Goal: Transaction & Acquisition: Subscribe to service/newsletter

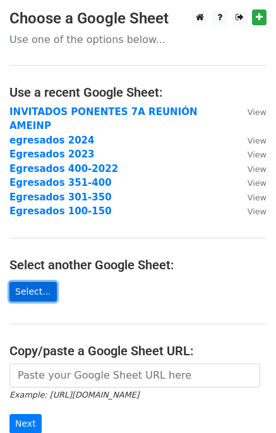
click at [49, 282] on link "Select..." at bounding box center [32, 292] width 47 height 20
click at [36, 282] on link "Select..." at bounding box center [32, 292] width 47 height 20
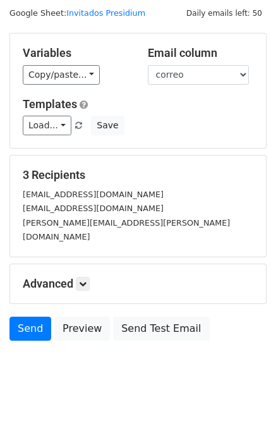
scroll to position [36, 0]
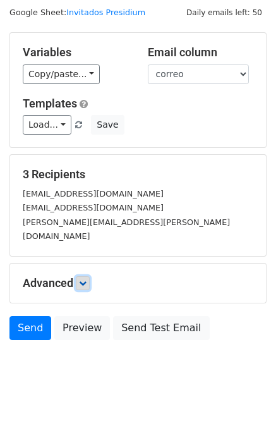
click at [87, 279] on icon at bounding box center [83, 283] width 8 height 8
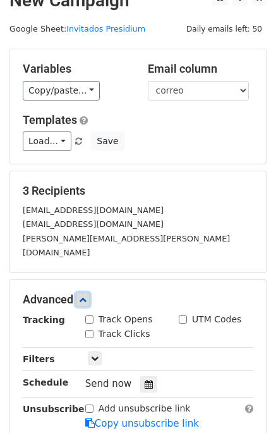
scroll to position [0, 0]
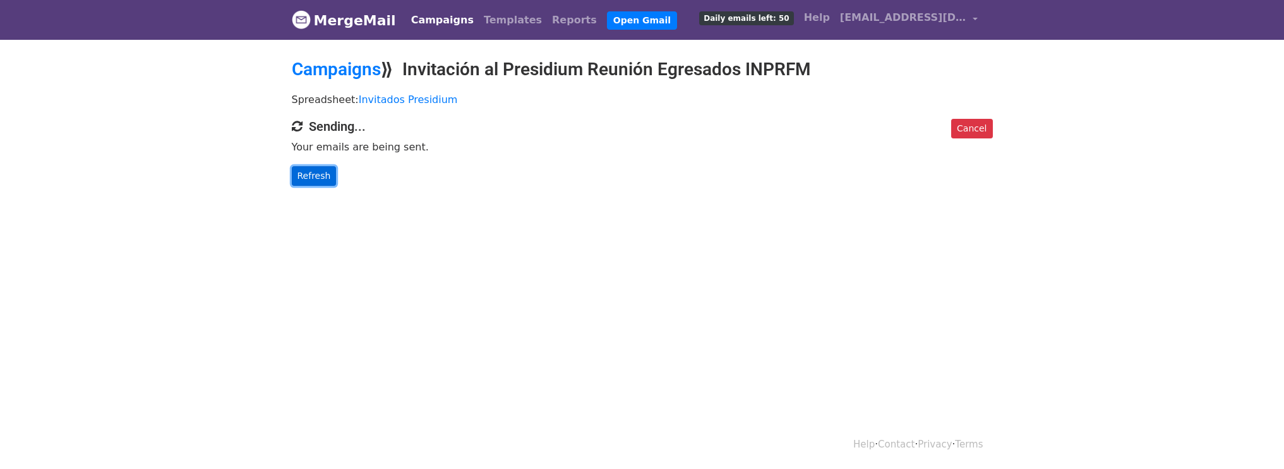
click at [315, 179] on link "Refresh" at bounding box center [314, 176] width 45 height 20
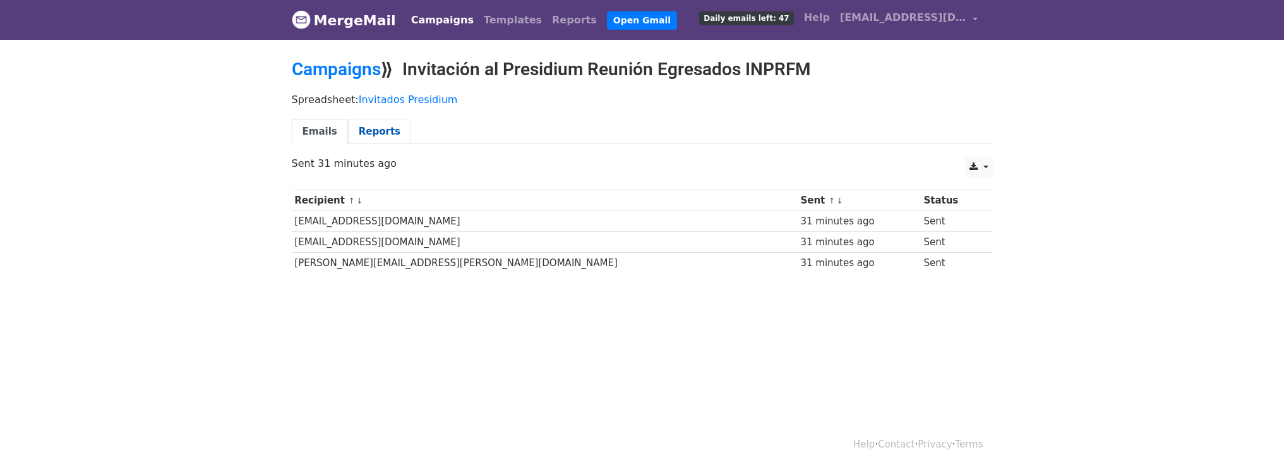
click at [365, 131] on link "Reports" at bounding box center [379, 132] width 63 height 26
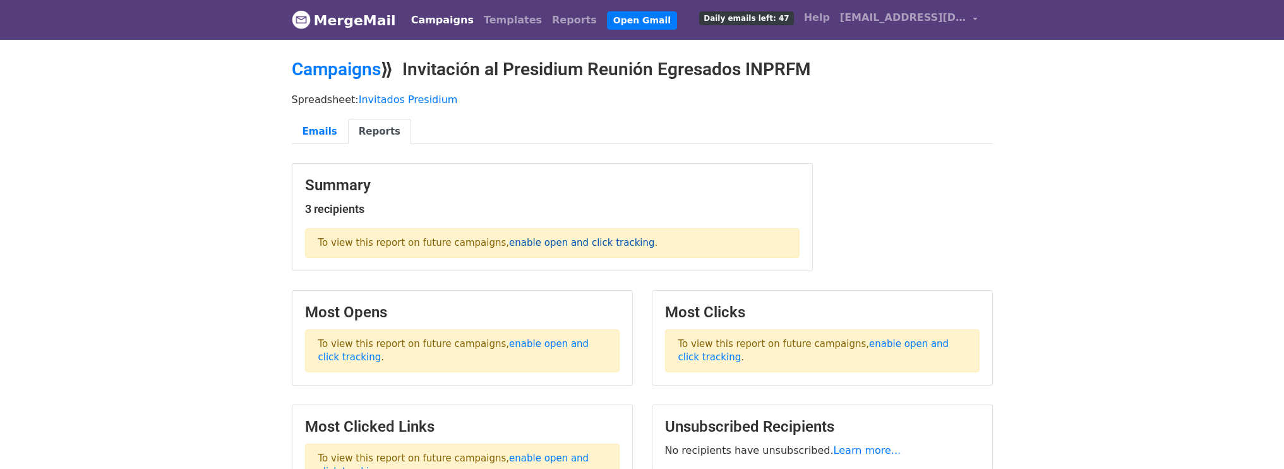
click at [522, 239] on link "enable open and click tracking" at bounding box center [581, 242] width 145 height 11
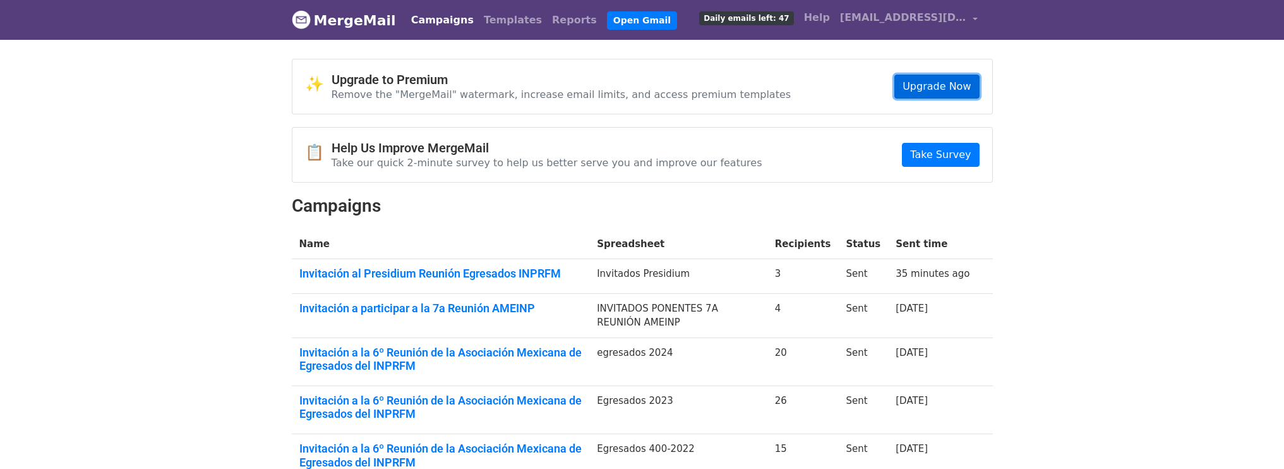
click at [969, 81] on link "Upgrade Now" at bounding box center [937, 87] width 85 height 24
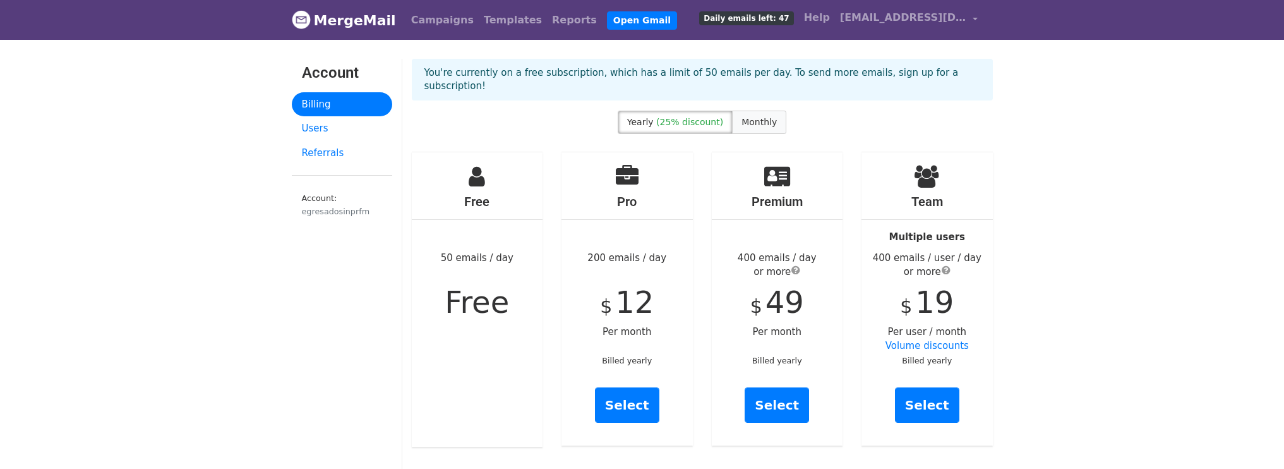
click at [757, 117] on span "Monthly" at bounding box center [759, 122] width 35 height 10
click at [752, 117] on span "Monthly" at bounding box center [759, 122] width 35 height 10
click at [625, 394] on link "Select" at bounding box center [627, 404] width 64 height 35
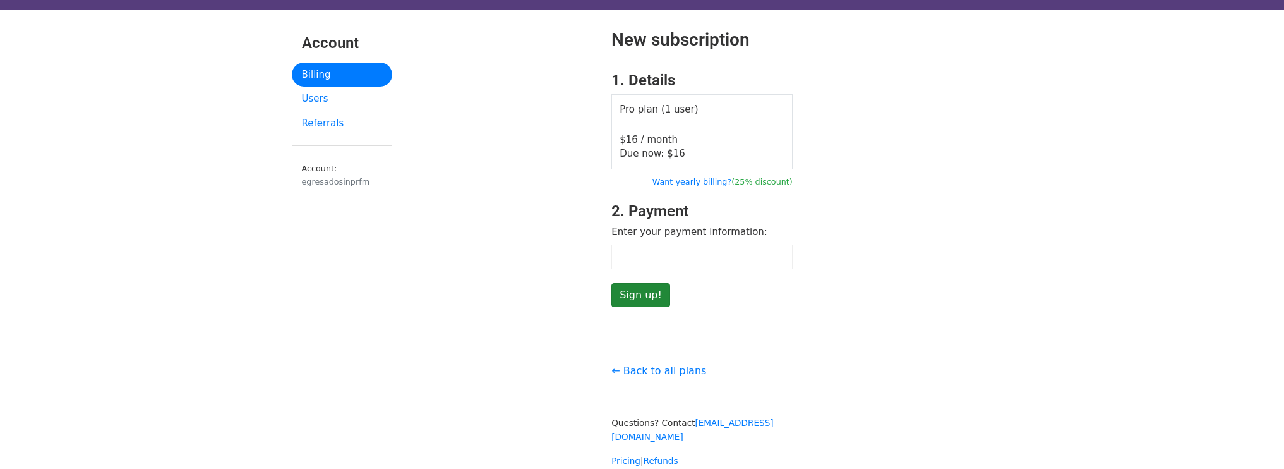
scroll to position [19, 0]
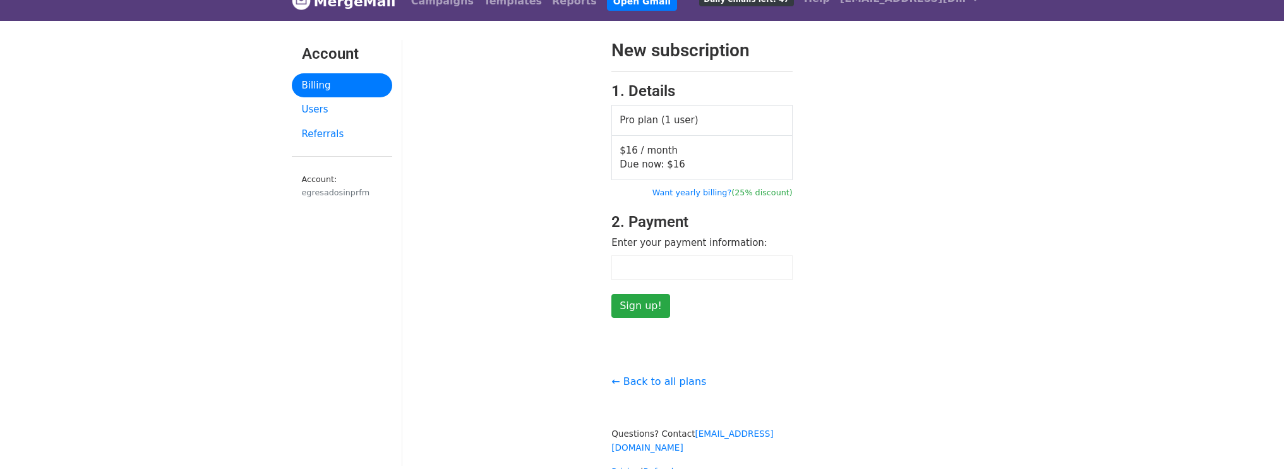
click at [697, 273] on div at bounding box center [702, 267] width 181 height 25
click at [630, 305] on input "Sign up!" at bounding box center [641, 306] width 59 height 24
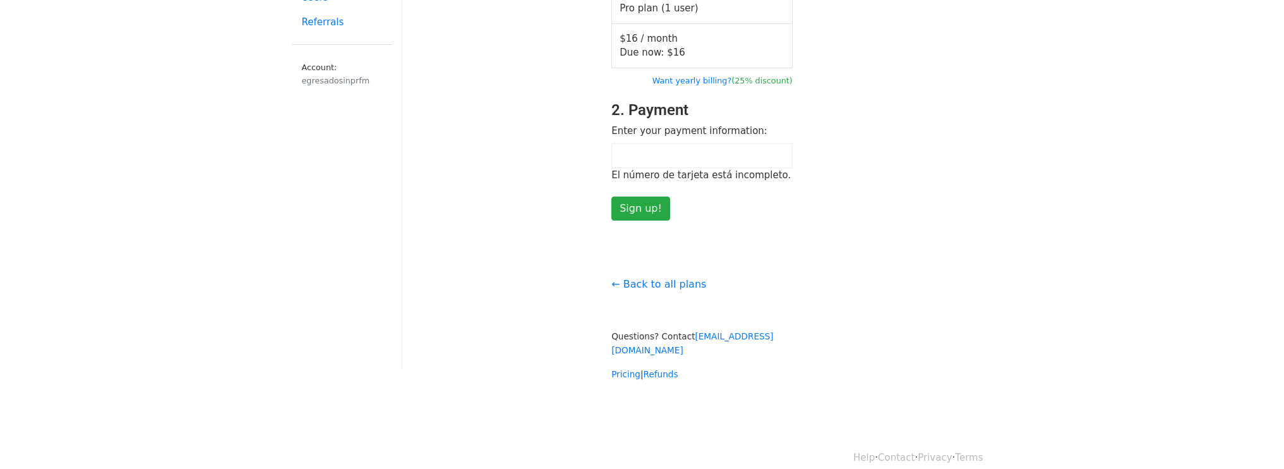
scroll to position [128, 0]
click at [775, 234] on div "New subscription 1. Details Pro plan (1 user) $16 / month Due now: $ 16 Want ye…" at bounding box center [702, 157] width 600 height 453
click at [642, 203] on input "Sign up!" at bounding box center [641, 211] width 59 height 24
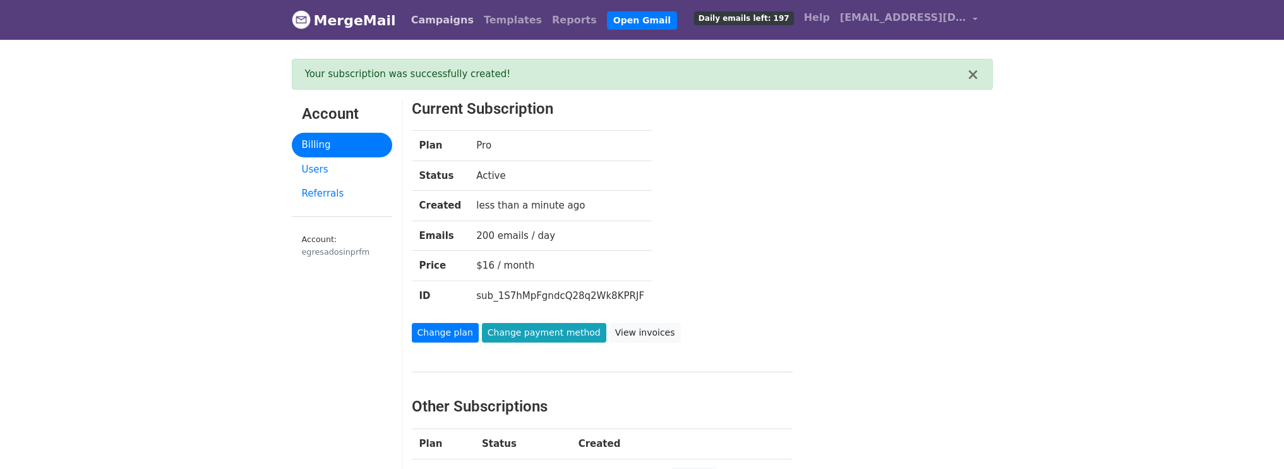
click at [426, 21] on link "Campaigns" at bounding box center [442, 20] width 73 height 25
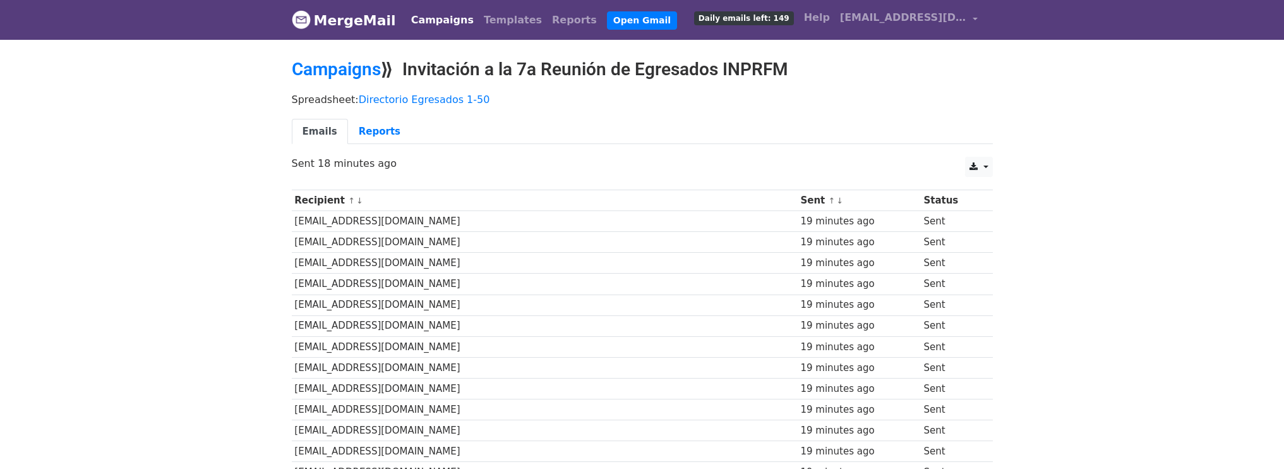
click at [432, 19] on link "Campaigns" at bounding box center [442, 20] width 73 height 25
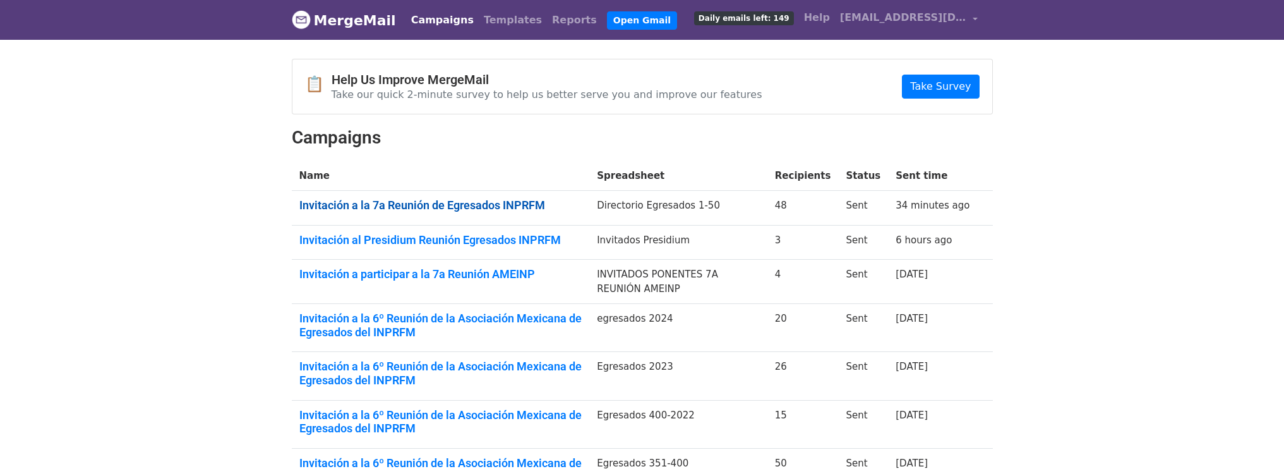
click at [504, 206] on link "Invitación a la 7a Reunión de Egresados INPRFM" at bounding box center [440, 205] width 283 height 14
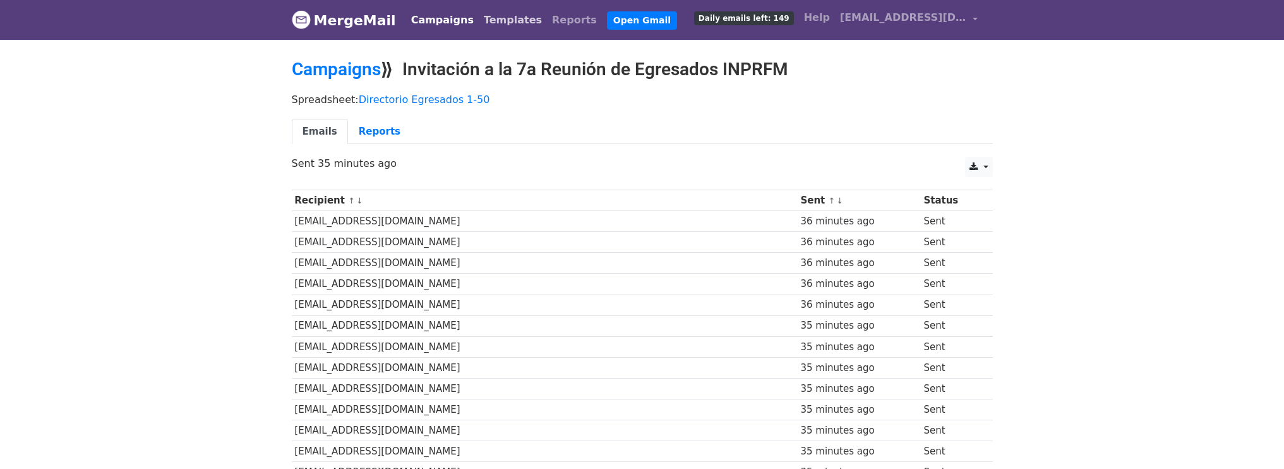
click at [497, 23] on link "Templates" at bounding box center [513, 20] width 68 height 25
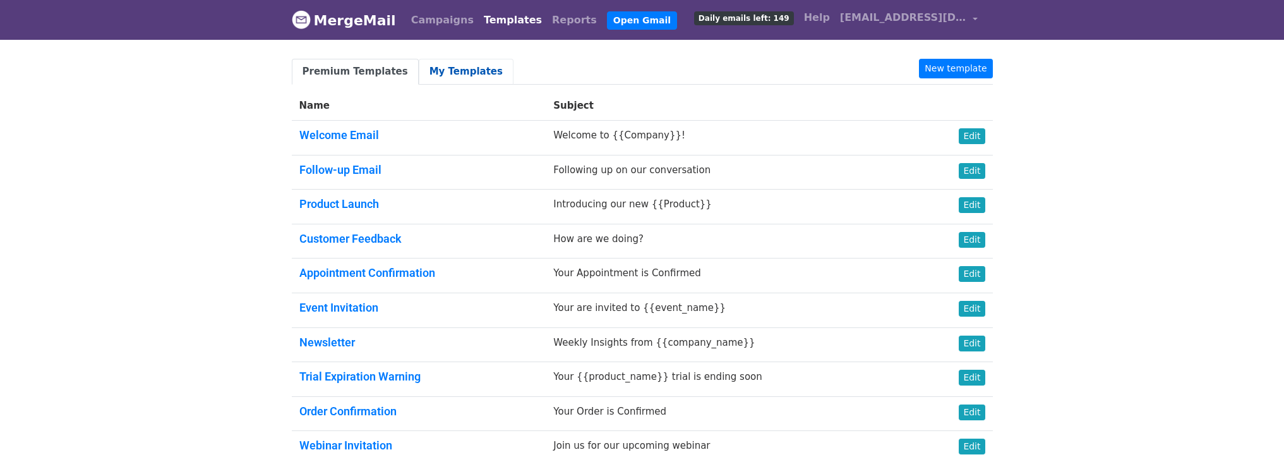
click at [460, 71] on link "My Templates" at bounding box center [466, 72] width 95 height 26
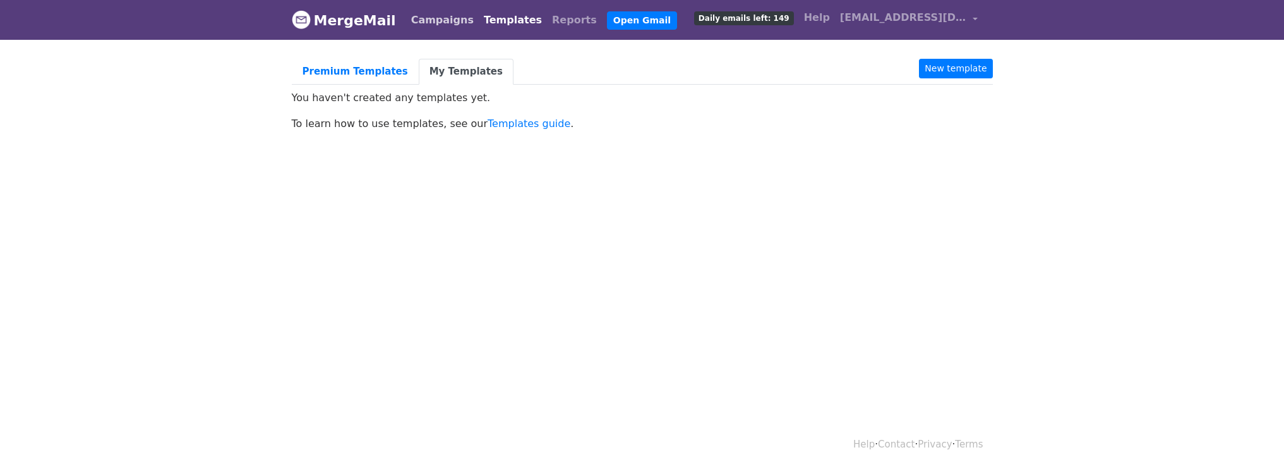
click at [423, 23] on link "Campaigns" at bounding box center [442, 20] width 73 height 25
